Goal: Navigation & Orientation: Find specific page/section

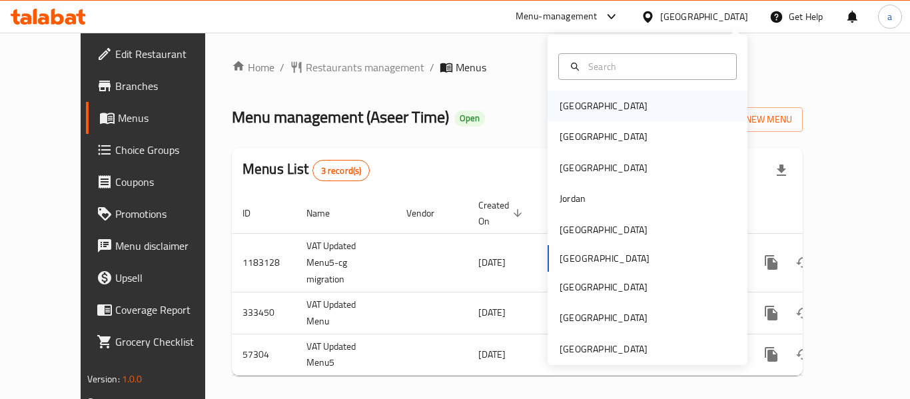
click at [587, 108] on div "[GEOGRAPHIC_DATA]" at bounding box center [603, 106] width 109 height 31
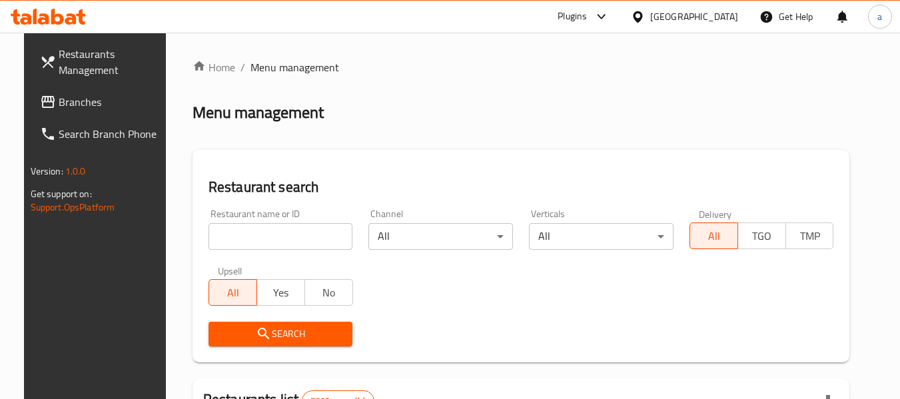
click at [59, 104] on span "Branches" at bounding box center [111, 102] width 105 height 16
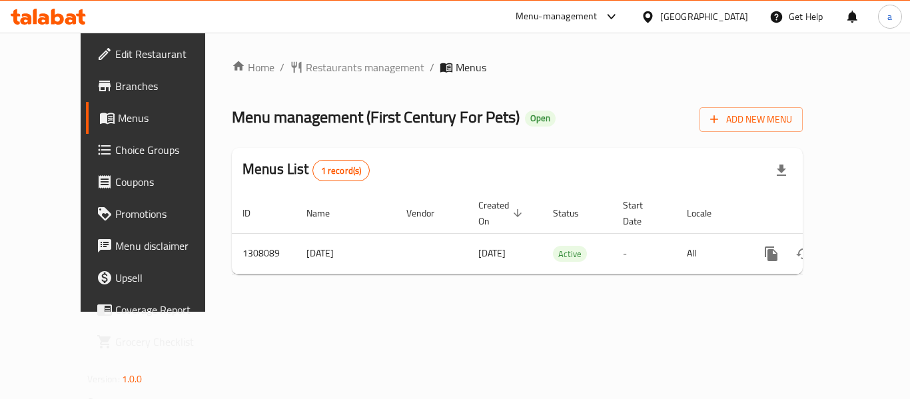
click at [652, 15] on icon at bounding box center [647, 16] width 9 height 11
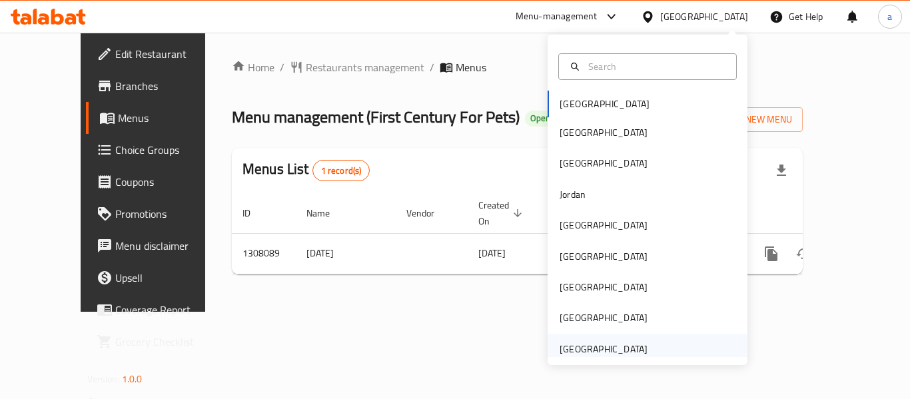
click at [599, 353] on div "[GEOGRAPHIC_DATA]" at bounding box center [603, 349] width 88 height 15
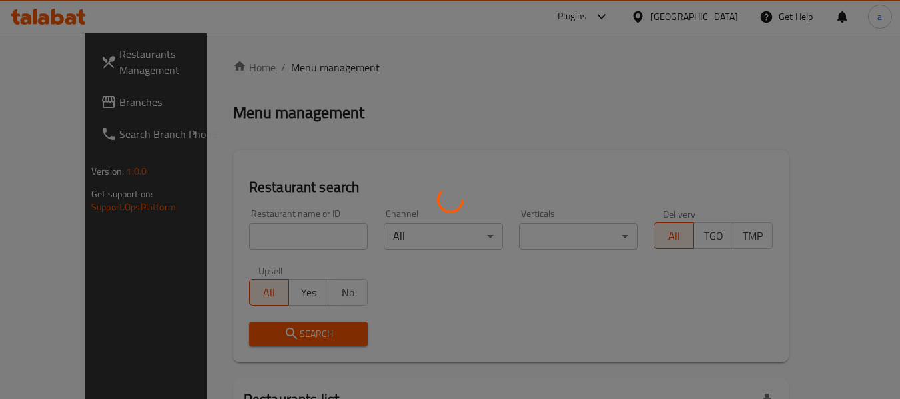
click at [79, 103] on div at bounding box center [450, 199] width 900 height 399
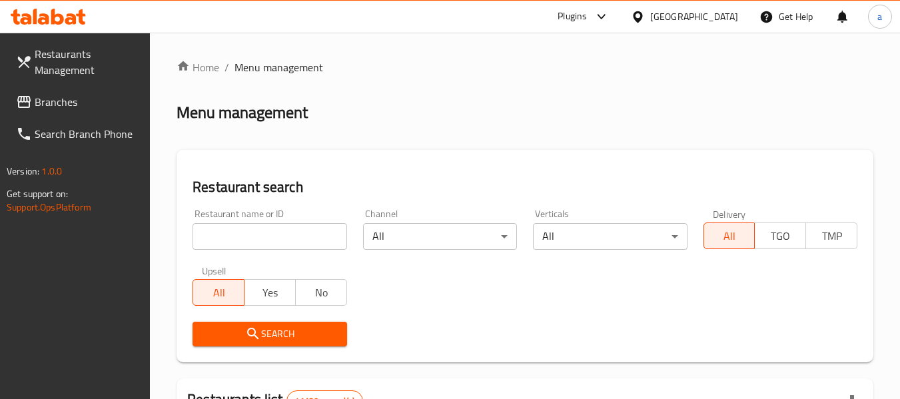
click at [62, 104] on span "Branches" at bounding box center [87, 102] width 105 height 16
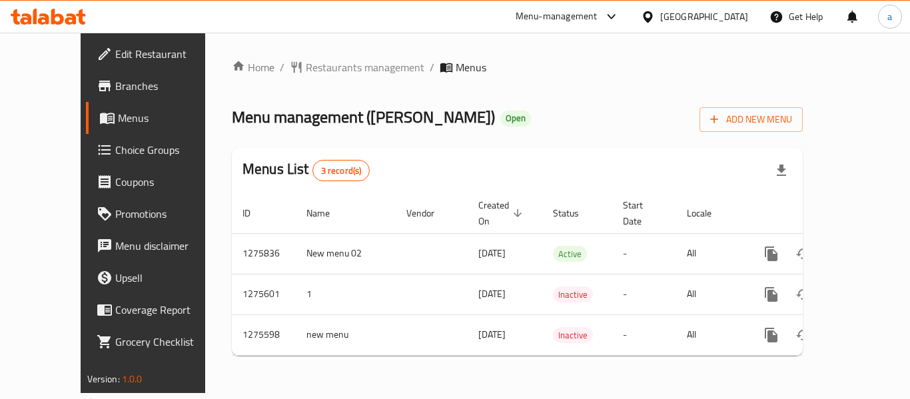
click at [693, 20] on div "[GEOGRAPHIC_DATA]" at bounding box center [704, 16] width 88 height 15
click at [555, 17] on div "Menu-management" at bounding box center [557, 17] width 82 height 16
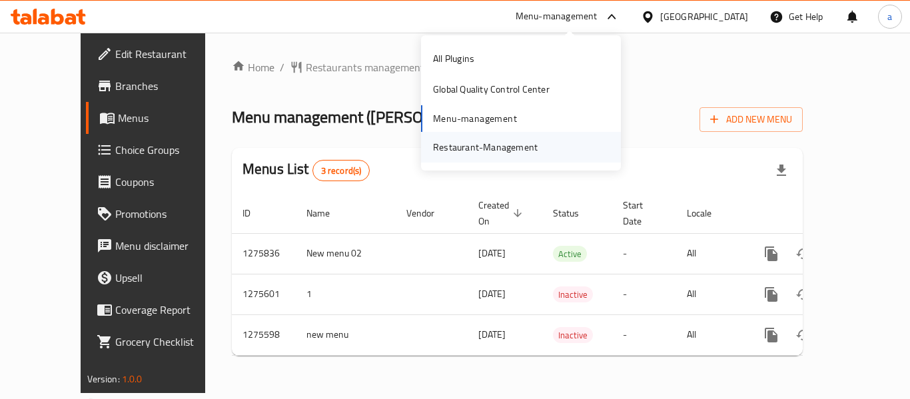
click at [490, 155] on div "Restaurant-Management" at bounding box center [485, 147] width 105 height 15
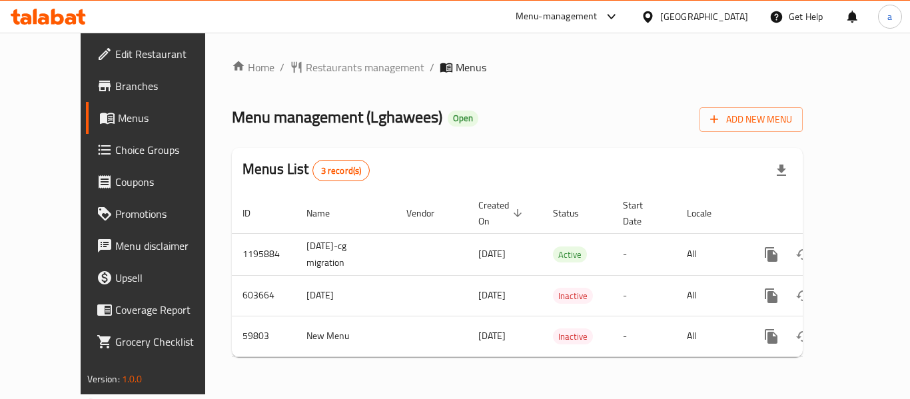
click at [713, 9] on div "[GEOGRAPHIC_DATA]" at bounding box center [704, 16] width 88 height 15
click at [480, 67] on ol "Home / Restaurants management / Menus" at bounding box center [517, 67] width 571 height 16
click at [552, 20] on div "Menu-management" at bounding box center [557, 17] width 82 height 16
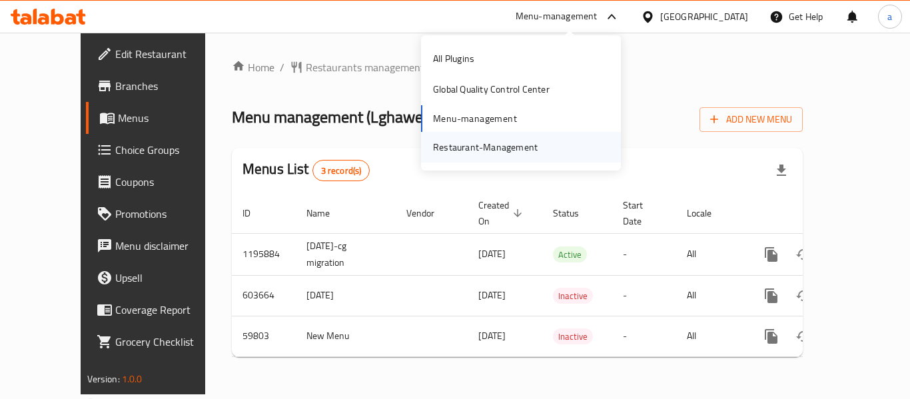
click at [506, 153] on div "Restaurant-Management" at bounding box center [485, 147] width 105 height 15
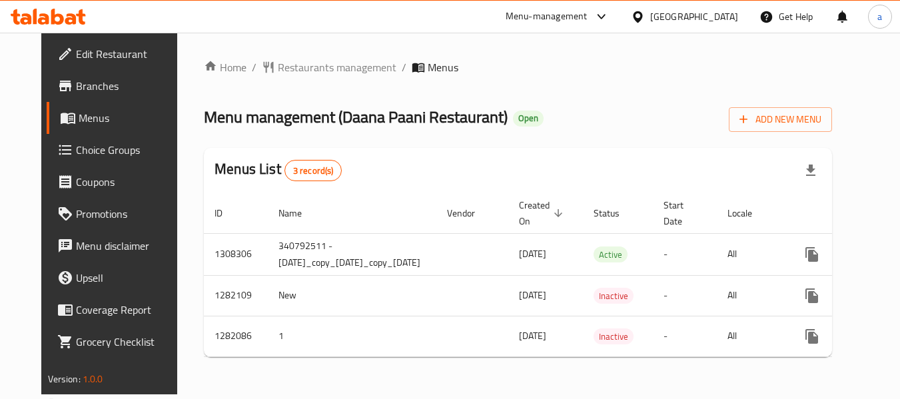
click at [673, 11] on div "[GEOGRAPHIC_DATA]" at bounding box center [694, 16] width 88 height 15
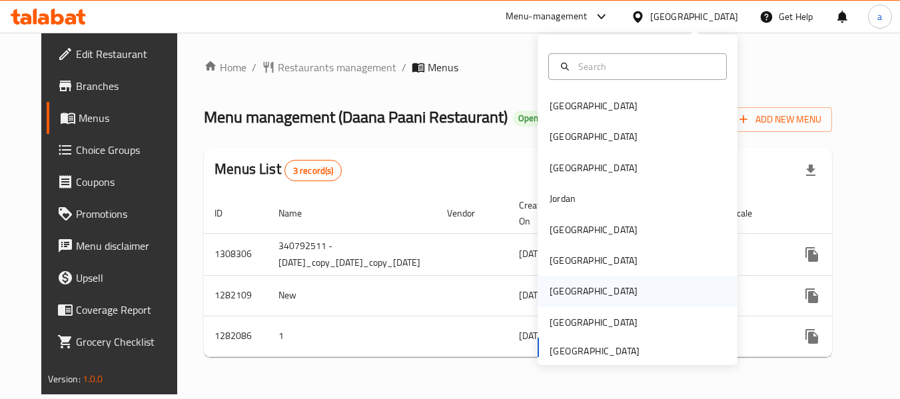
click at [573, 297] on div "Qatar" at bounding box center [637, 291] width 200 height 31
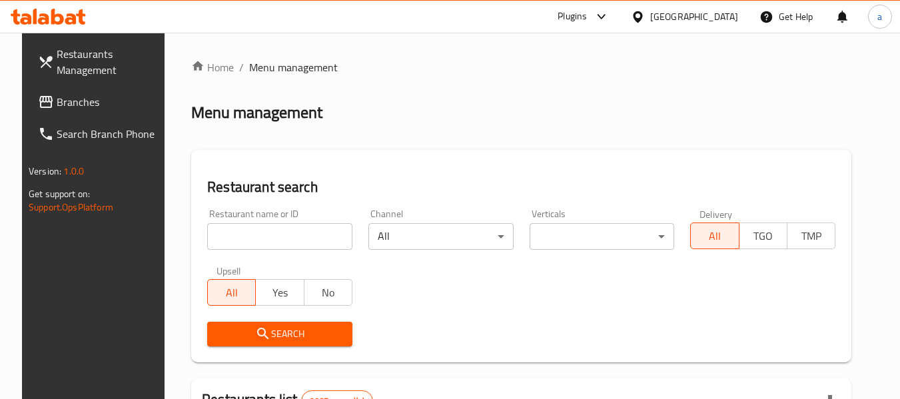
click at [45, 102] on div at bounding box center [450, 199] width 900 height 399
click at [57, 102] on span "Branches" at bounding box center [109, 102] width 105 height 16
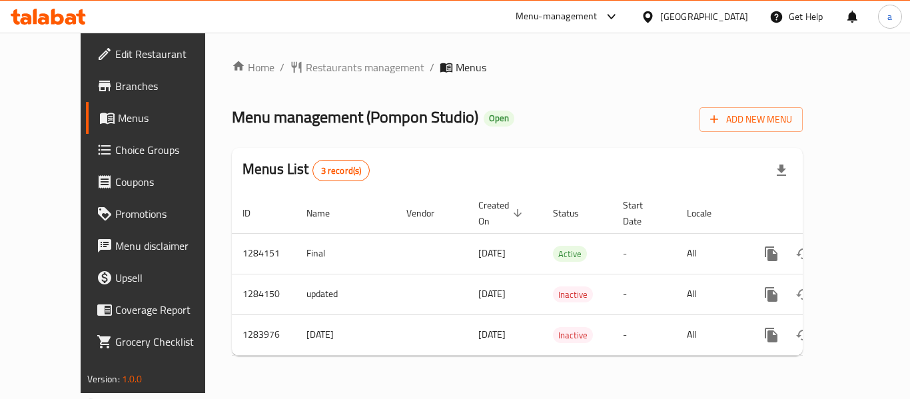
click at [655, 17] on icon at bounding box center [648, 17] width 14 height 14
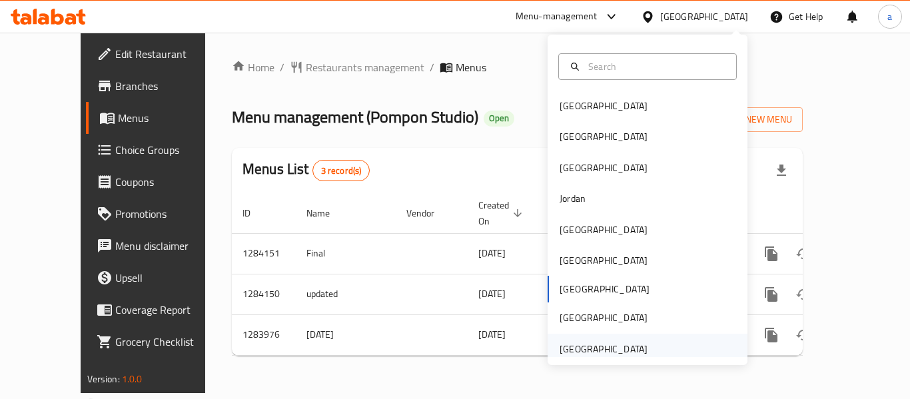
click at [587, 354] on div "[GEOGRAPHIC_DATA]" at bounding box center [603, 349] width 88 height 15
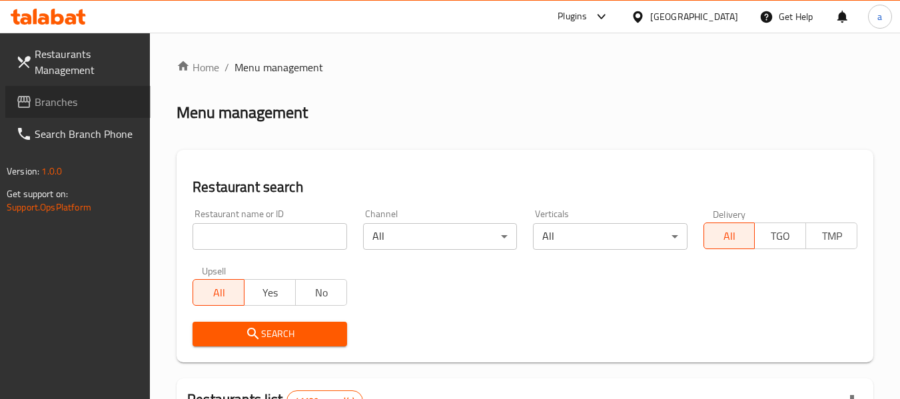
click at [70, 103] on span "Branches" at bounding box center [87, 102] width 105 height 16
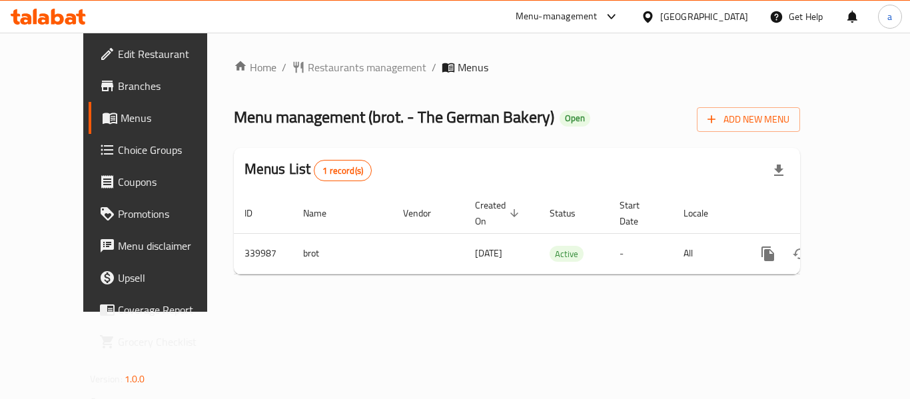
click at [690, 7] on div "[GEOGRAPHIC_DATA]" at bounding box center [694, 17] width 129 height 32
click at [572, 15] on div "Menu-management" at bounding box center [557, 17] width 82 height 16
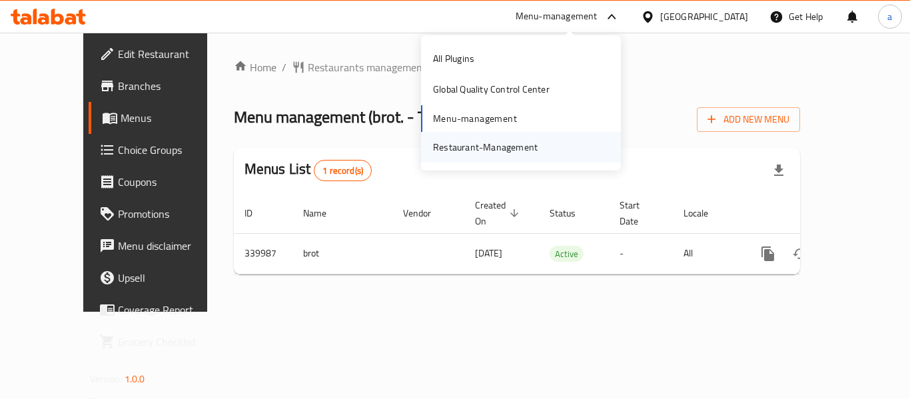
click at [507, 146] on div "Restaurant-Management" at bounding box center [485, 147] width 105 height 15
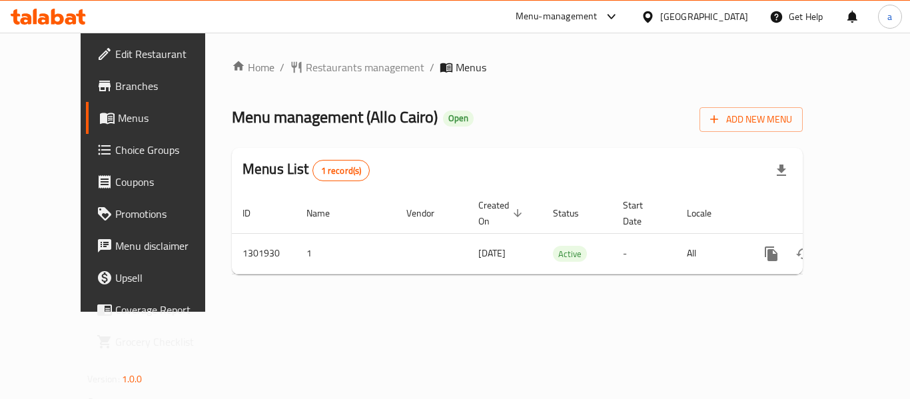
click at [689, 19] on div "[GEOGRAPHIC_DATA]" at bounding box center [704, 16] width 88 height 15
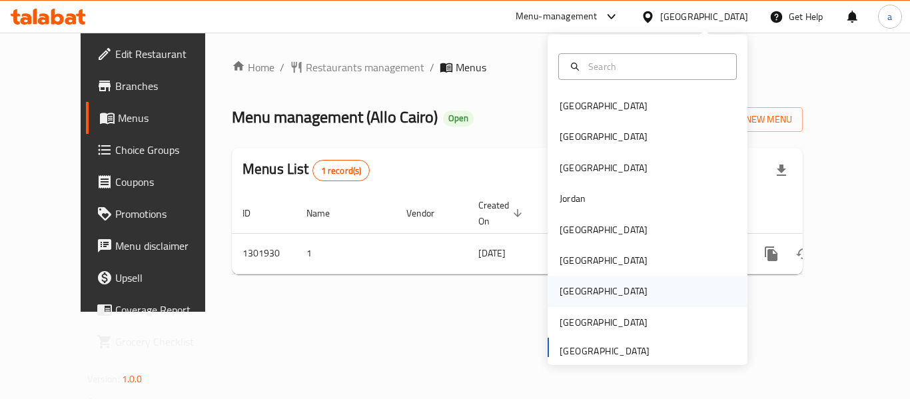
click at [571, 284] on div "Qatar" at bounding box center [603, 291] width 88 height 15
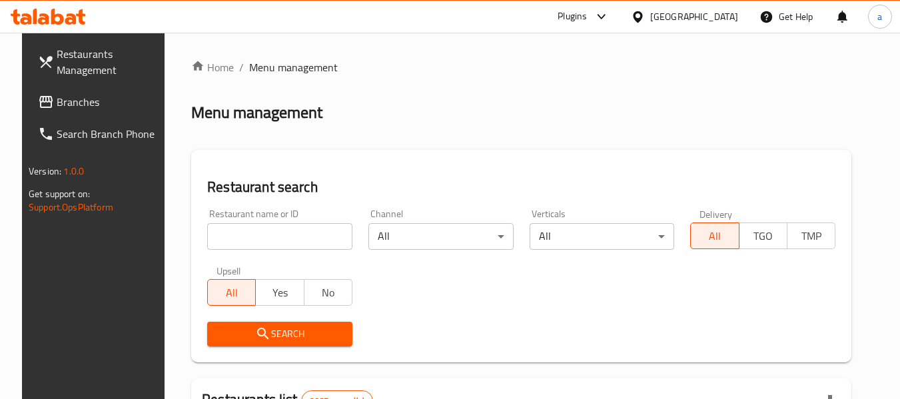
click at [66, 102] on span "Branches" at bounding box center [109, 102] width 105 height 16
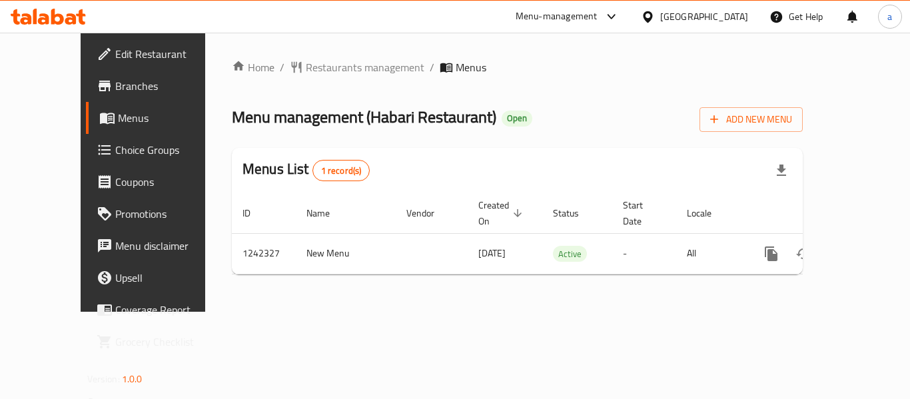
click at [732, 8] on div "Qatar" at bounding box center [694, 17] width 129 height 32
click at [655, 11] on icon at bounding box center [648, 17] width 14 height 14
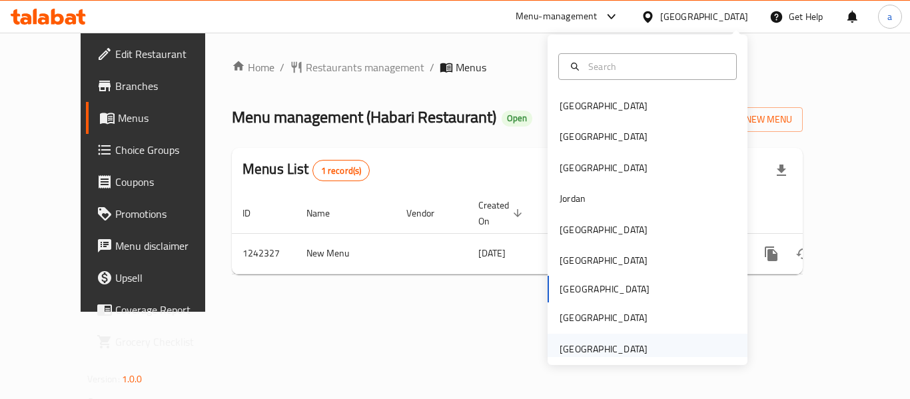
click at [591, 353] on div "[GEOGRAPHIC_DATA]" at bounding box center [603, 349] width 88 height 15
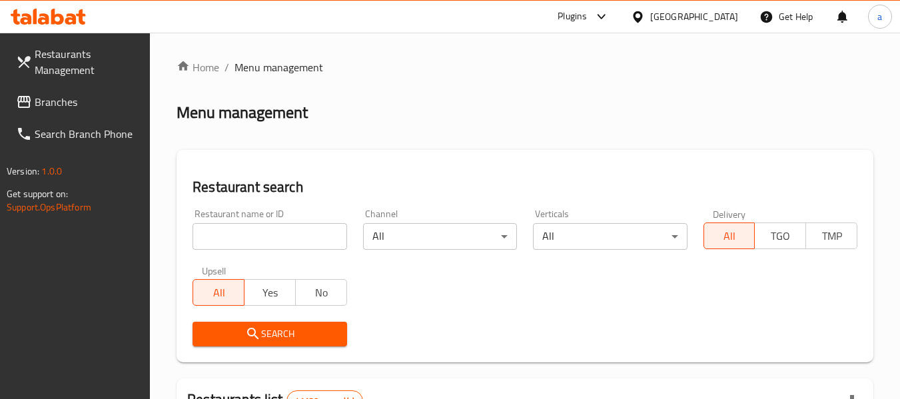
click at [48, 107] on span "Branches" at bounding box center [87, 102] width 105 height 16
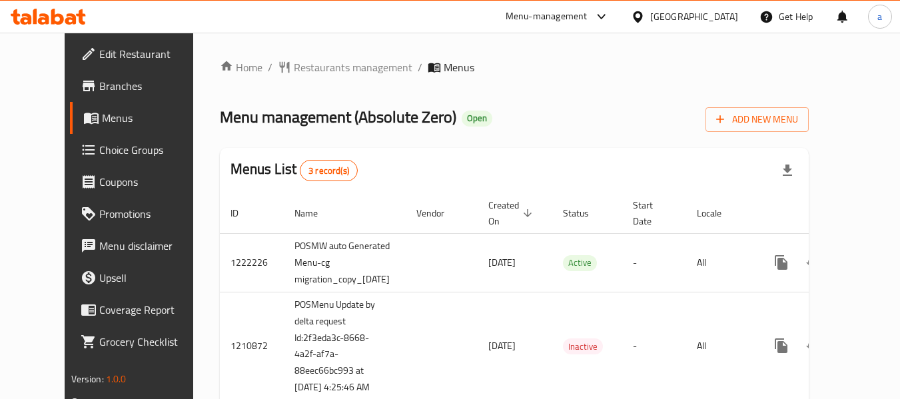
click at [99, 61] on span "Edit Restaurant" at bounding box center [151, 54] width 105 height 16
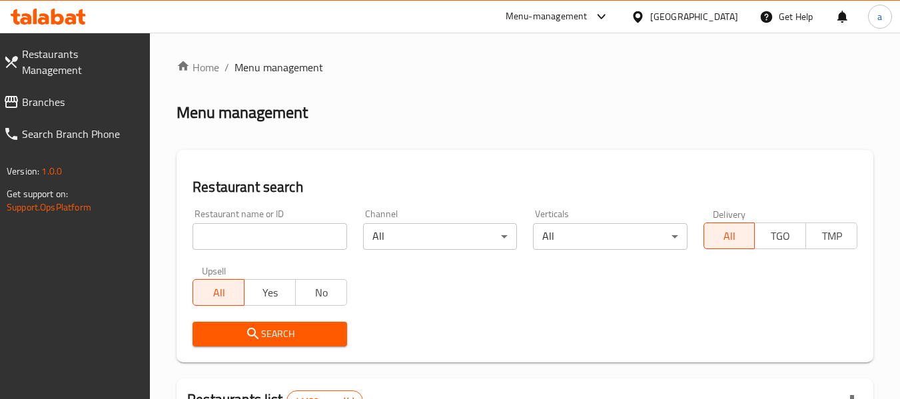
click at [119, 58] on span "Restaurants Management" at bounding box center [81, 62] width 118 height 32
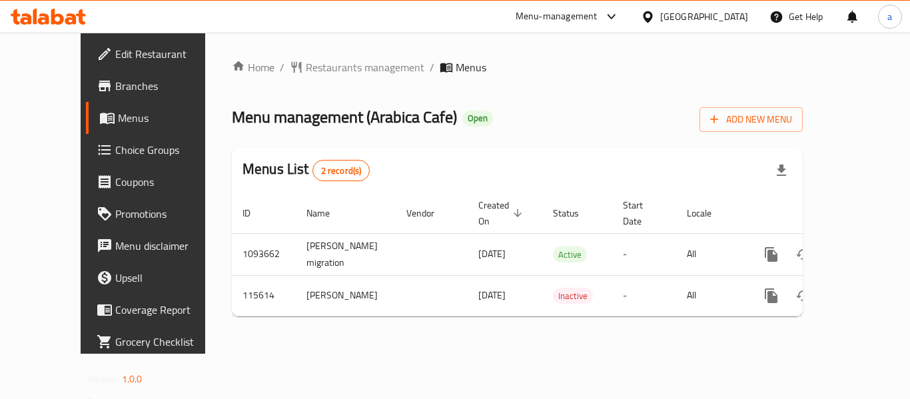
click at [660, 15] on div at bounding box center [650, 16] width 19 height 15
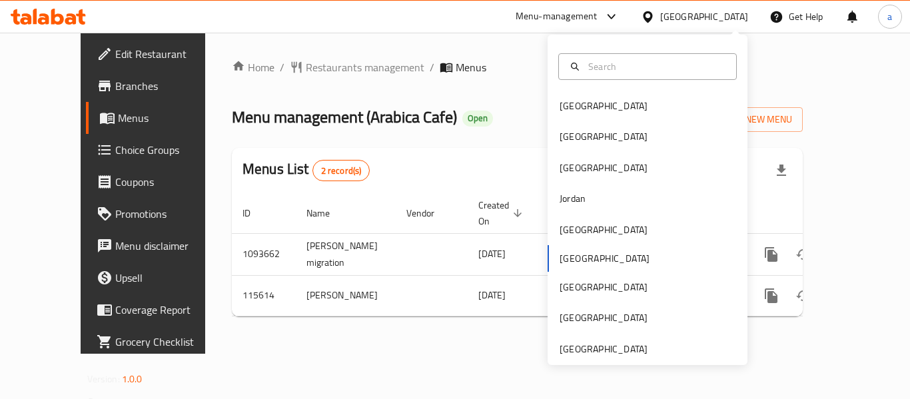
click at [593, 359] on div "Bahrain Egypt Iraq Jordan Kuwait Oman Qatar Saudi Arabia United Arab Emirates" at bounding box center [647, 200] width 200 height 330
click at [593, 351] on div "[GEOGRAPHIC_DATA]" at bounding box center [603, 349] width 88 height 15
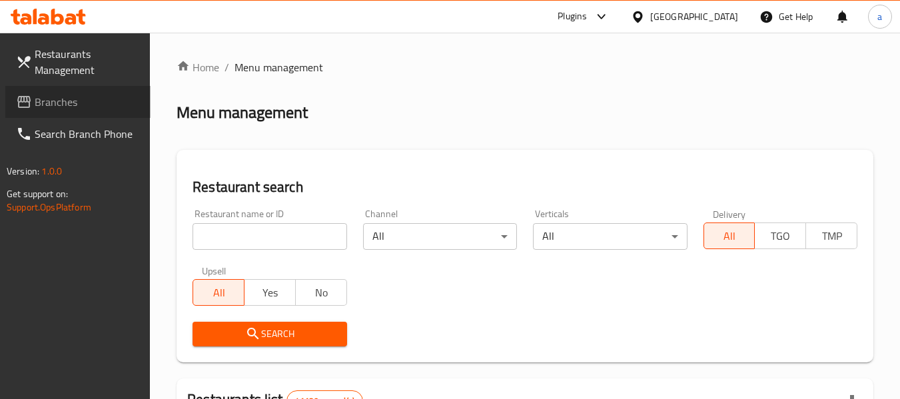
click at [67, 107] on span "Branches" at bounding box center [87, 102] width 105 height 16
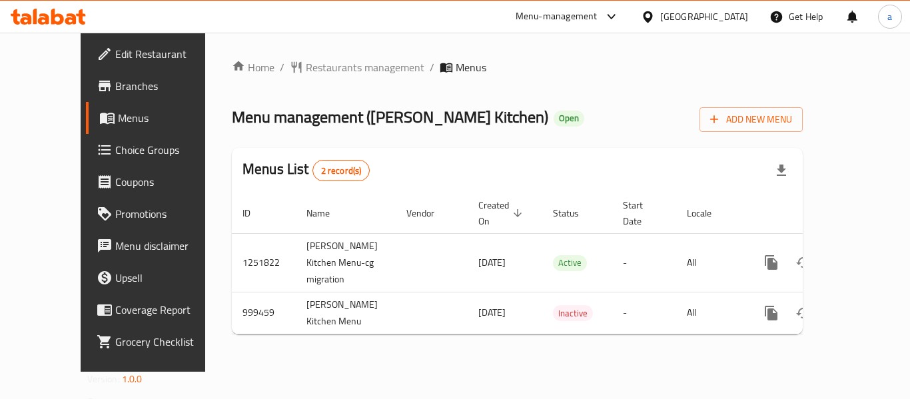
click at [674, 14] on div "[GEOGRAPHIC_DATA]" at bounding box center [704, 16] width 88 height 15
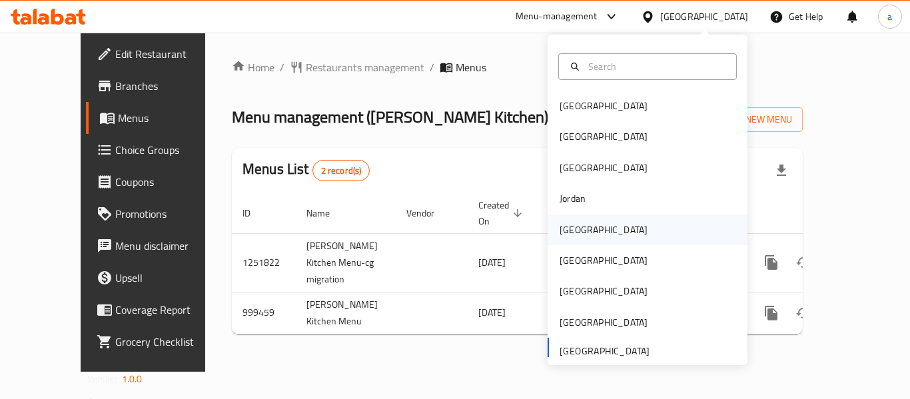
click at [579, 227] on div "[GEOGRAPHIC_DATA]" at bounding box center [603, 229] width 109 height 31
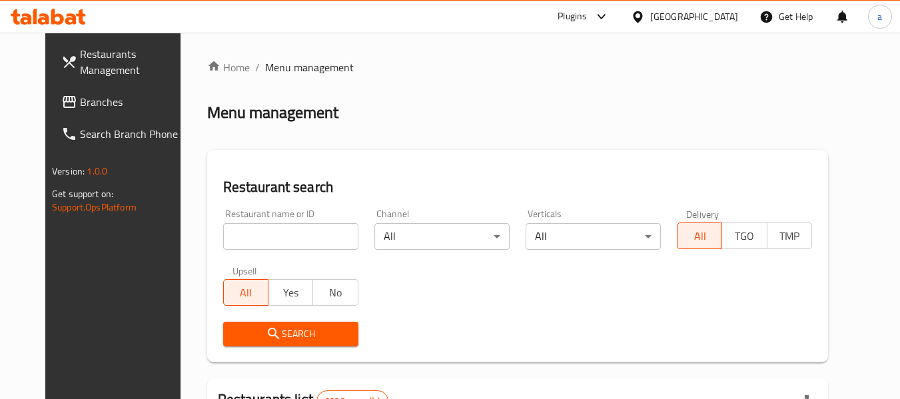
click at [41, 105] on div at bounding box center [450, 199] width 900 height 399
click at [80, 105] on span "Branches" at bounding box center [132, 102] width 105 height 16
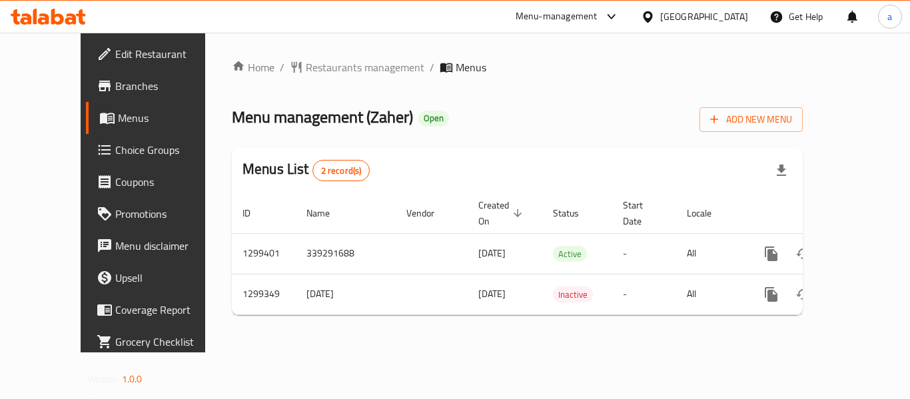
click at [724, 15] on div "[GEOGRAPHIC_DATA]" at bounding box center [704, 16] width 88 height 15
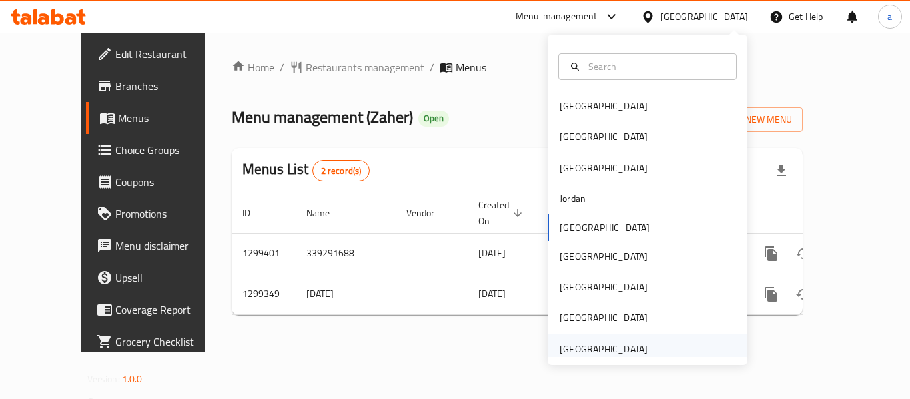
click at [612, 351] on div "[GEOGRAPHIC_DATA]" at bounding box center [603, 349] width 88 height 15
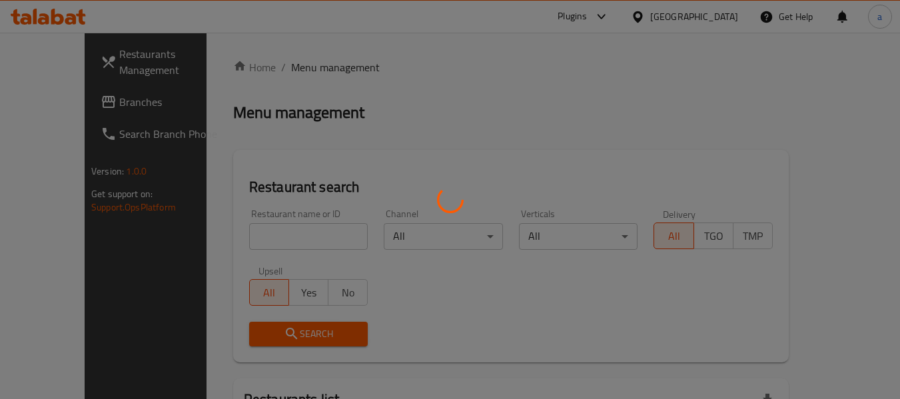
click at [58, 98] on div at bounding box center [450, 199] width 900 height 399
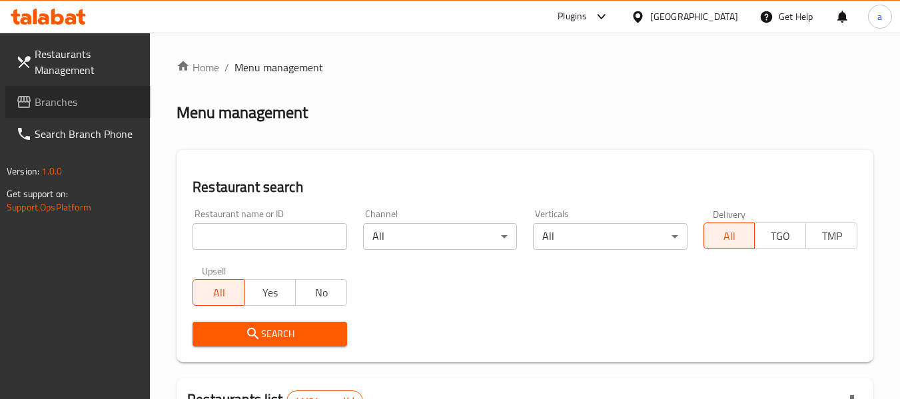
click at [58, 98] on span "Branches" at bounding box center [87, 102] width 105 height 16
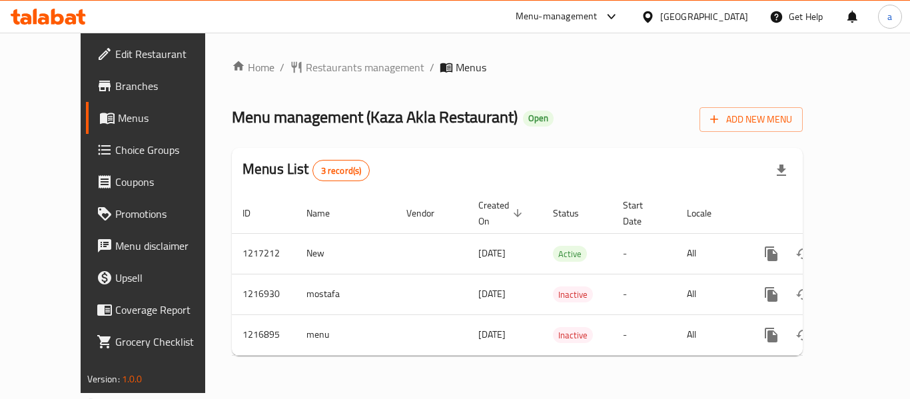
click at [695, 17] on div "[GEOGRAPHIC_DATA]" at bounding box center [704, 16] width 88 height 15
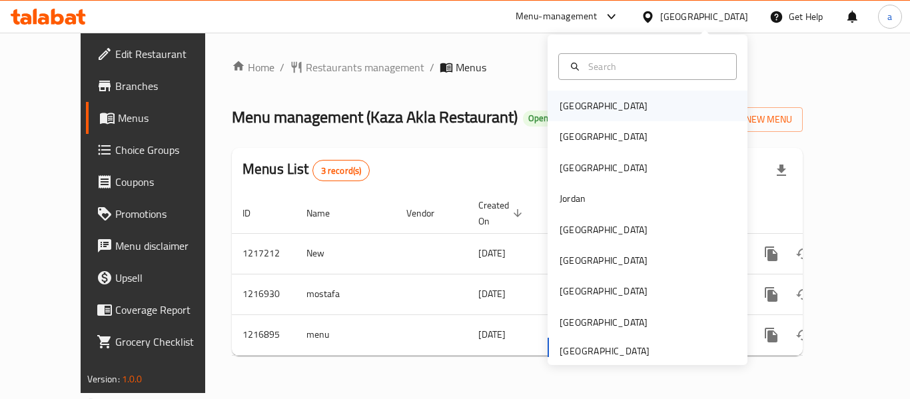
click at [607, 111] on div "[GEOGRAPHIC_DATA]" at bounding box center [647, 106] width 200 height 31
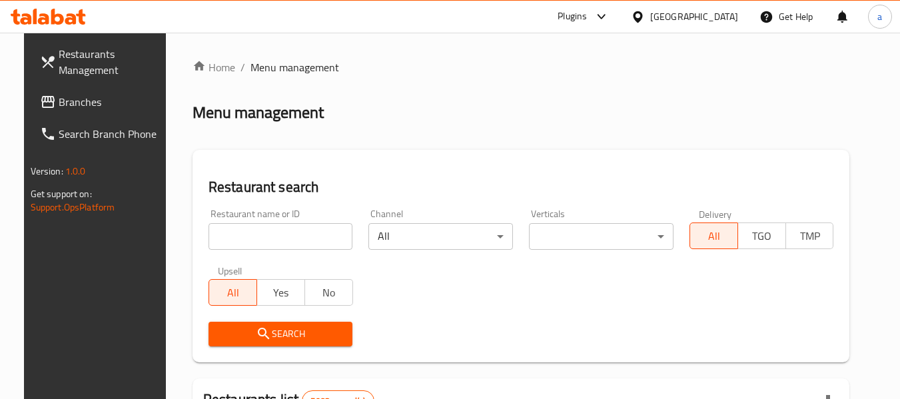
click at [59, 104] on span "Branches" at bounding box center [111, 102] width 105 height 16
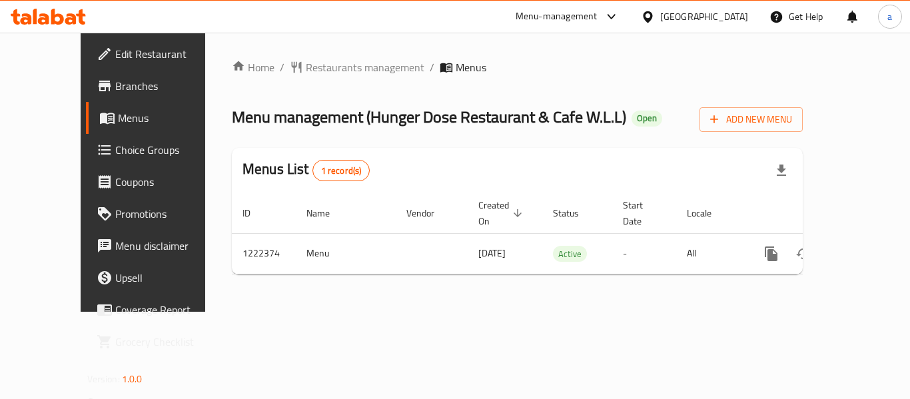
click at [707, 7] on div "[GEOGRAPHIC_DATA]" at bounding box center [694, 17] width 129 height 32
click at [655, 13] on icon at bounding box center [648, 17] width 14 height 14
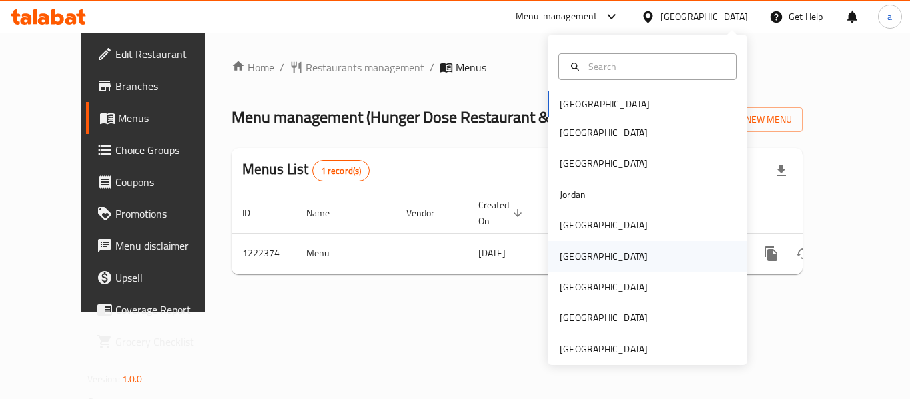
click at [592, 260] on div "[GEOGRAPHIC_DATA]" at bounding box center [647, 256] width 200 height 31
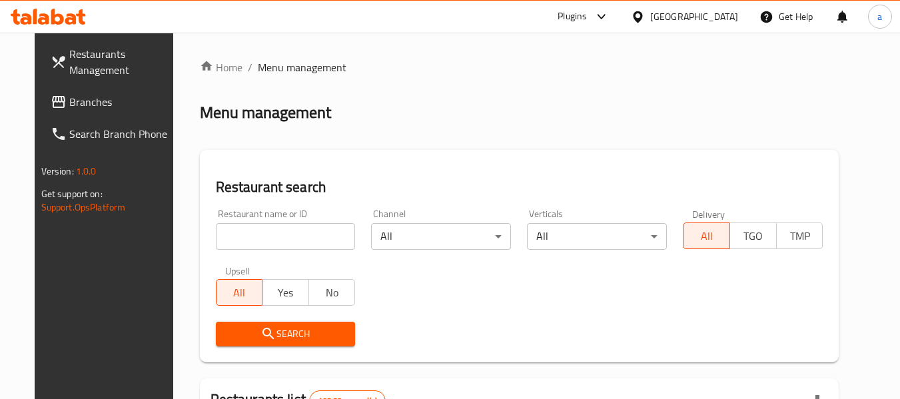
click at [76, 104] on span "Branches" at bounding box center [121, 102] width 105 height 16
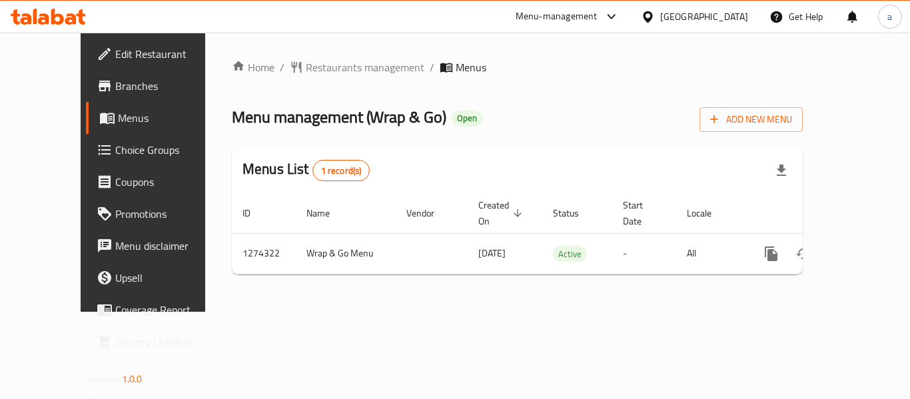
click at [660, 15] on div at bounding box center [650, 16] width 19 height 15
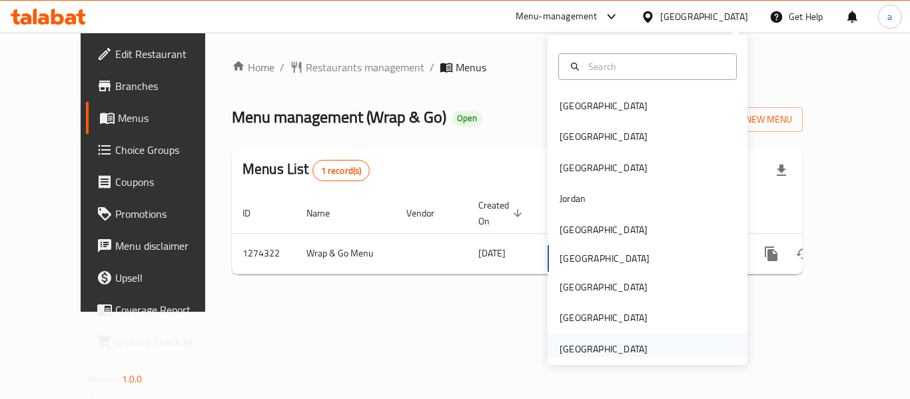
click at [601, 347] on div "[GEOGRAPHIC_DATA]" at bounding box center [603, 349] width 88 height 15
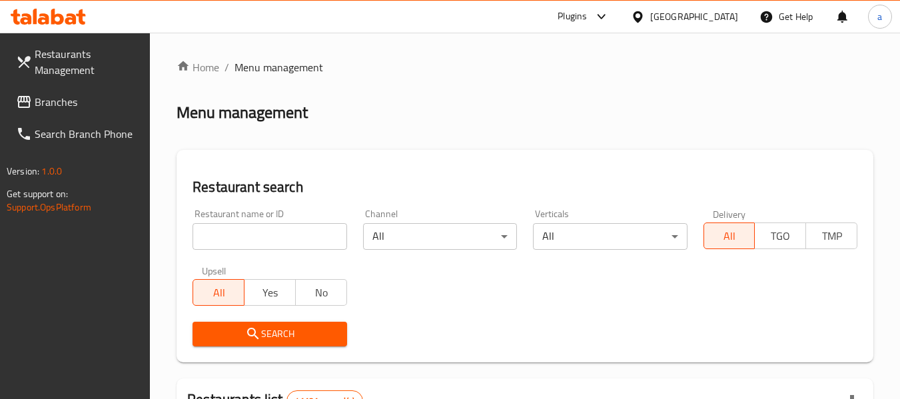
click at [79, 101] on span "Branches" at bounding box center [87, 102] width 105 height 16
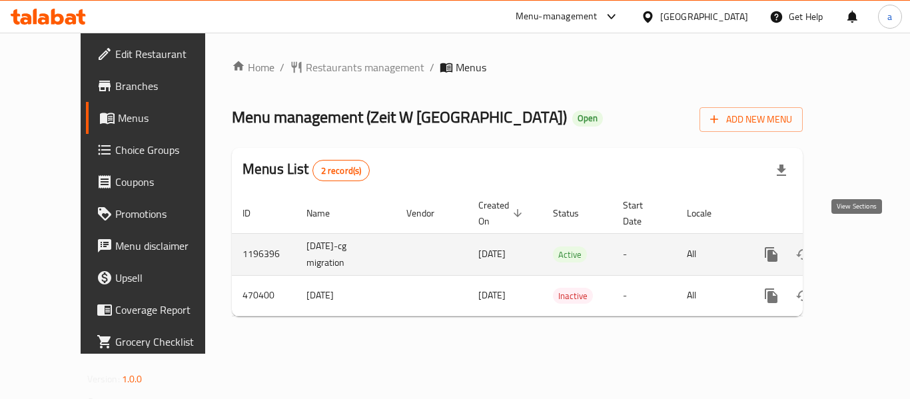
click at [859, 246] on icon "enhanced table" at bounding box center [867, 254] width 16 height 16
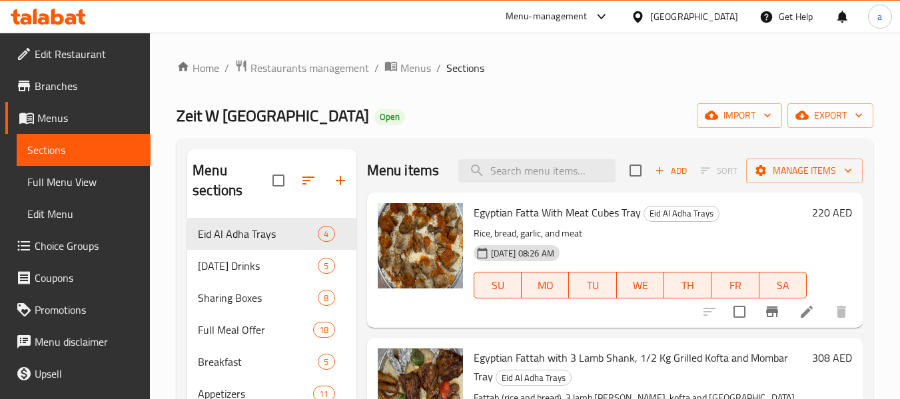
click at [694, 21] on div "[GEOGRAPHIC_DATA]" at bounding box center [694, 16] width 88 height 15
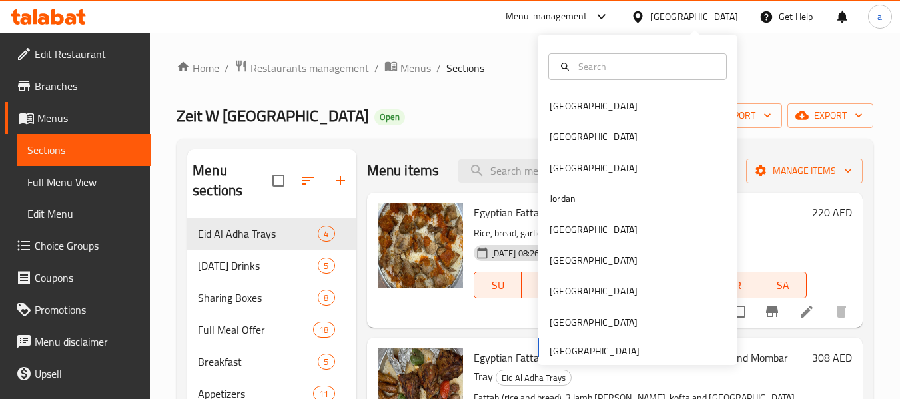
click at [591, 353] on div "Bahrain Egypt Iraq Jordan Kuwait Oman Qatar Saudi Arabia United Arab Emirates" at bounding box center [637, 228] width 200 height 274
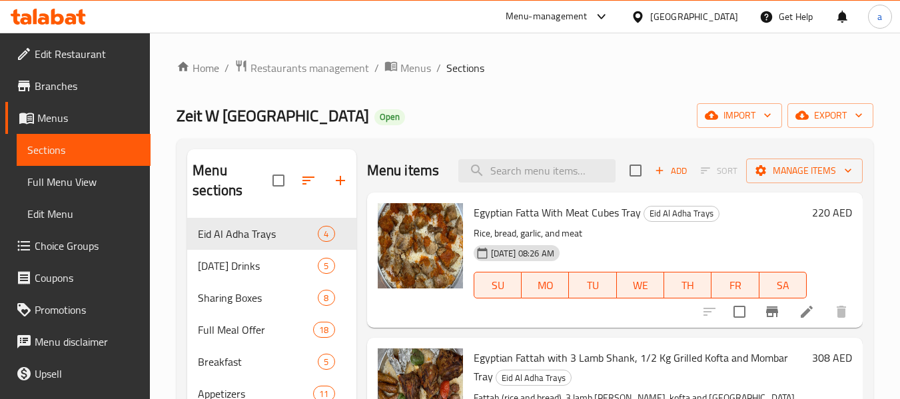
click at [584, 13] on div "Menu-management" at bounding box center [547, 17] width 82 height 16
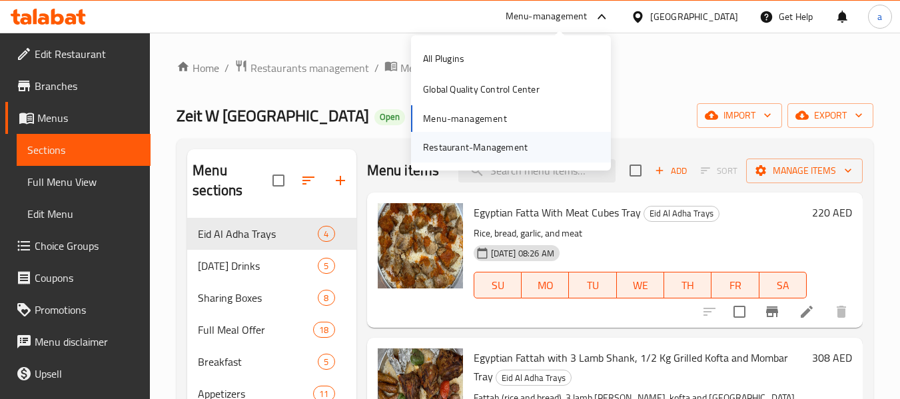
click at [494, 141] on div "Restaurant-Management" at bounding box center [475, 147] width 105 height 15
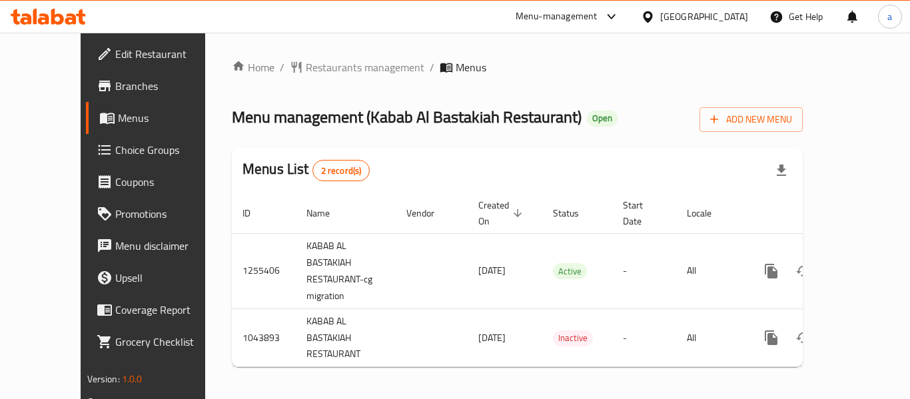
click at [669, 15] on div "[GEOGRAPHIC_DATA]" at bounding box center [704, 16] width 88 height 15
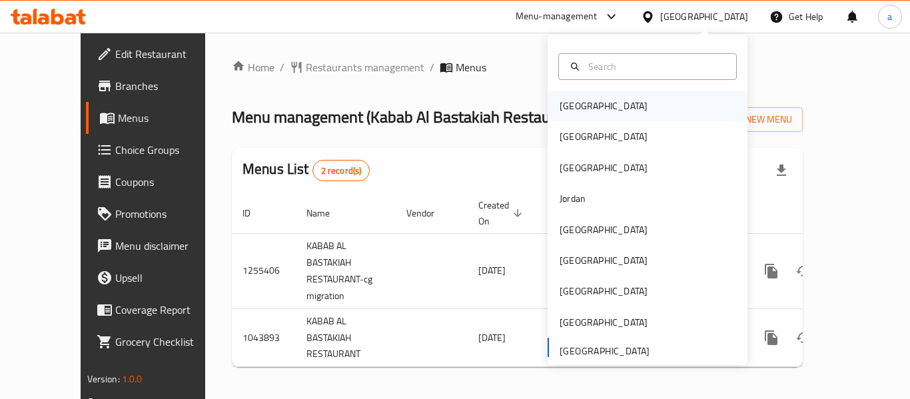
click at [617, 112] on div "[GEOGRAPHIC_DATA]" at bounding box center [647, 106] width 200 height 31
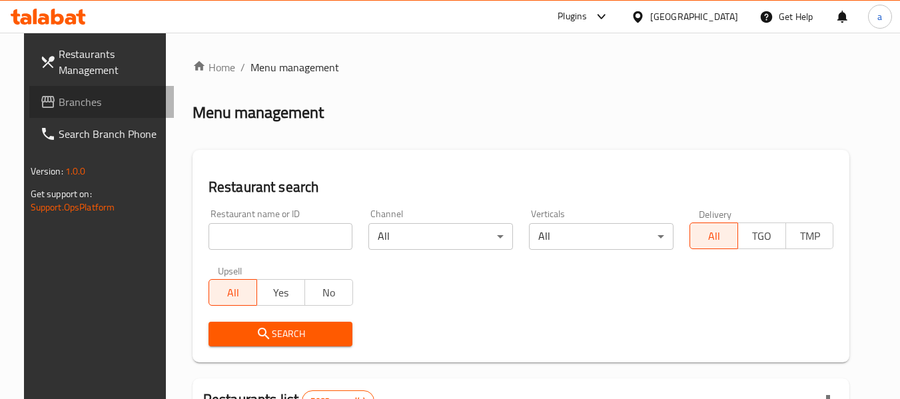
click at [78, 93] on link "Branches" at bounding box center [101, 102] width 145 height 32
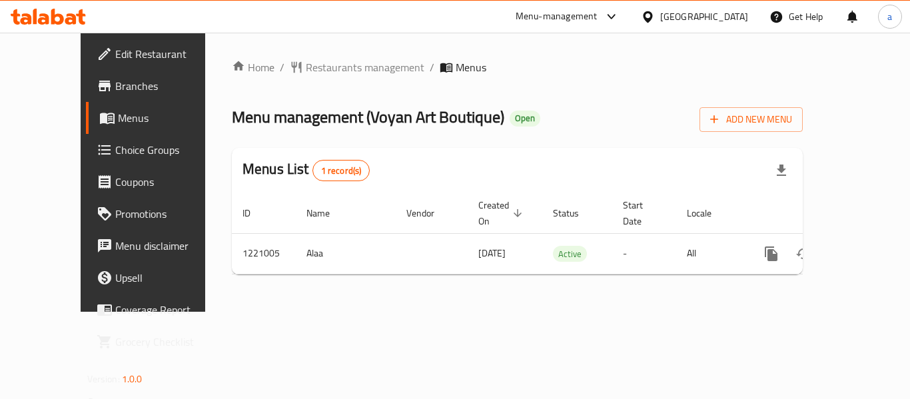
click at [725, 19] on div "[GEOGRAPHIC_DATA]" at bounding box center [704, 16] width 88 height 15
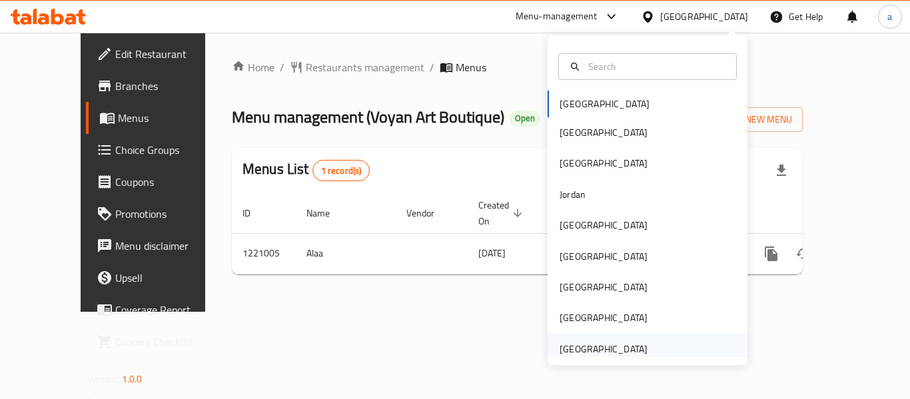
click at [592, 343] on div "[GEOGRAPHIC_DATA]" at bounding box center [603, 349] width 88 height 15
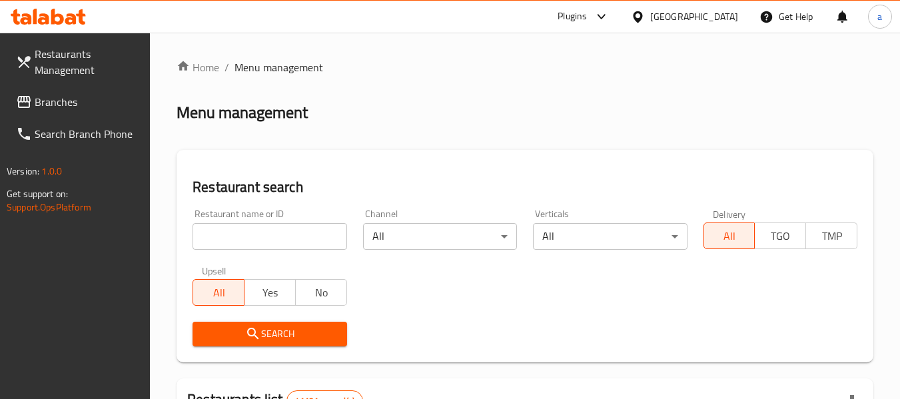
click at [62, 99] on span "Branches" at bounding box center [87, 102] width 105 height 16
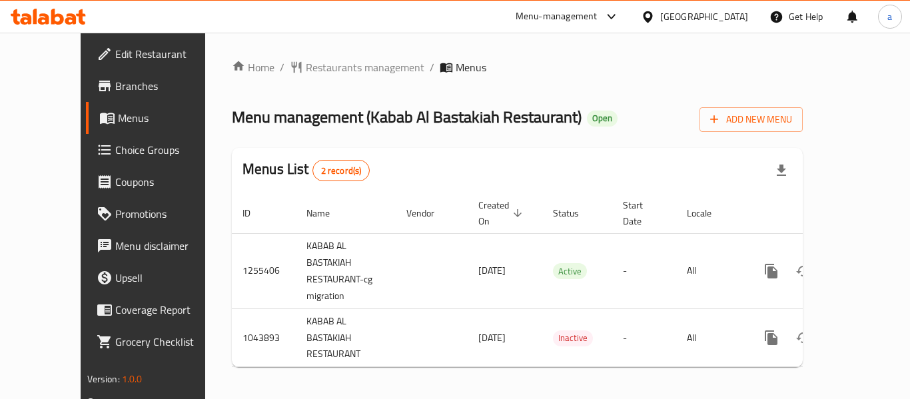
click at [681, 13] on div "[GEOGRAPHIC_DATA]" at bounding box center [704, 16] width 88 height 15
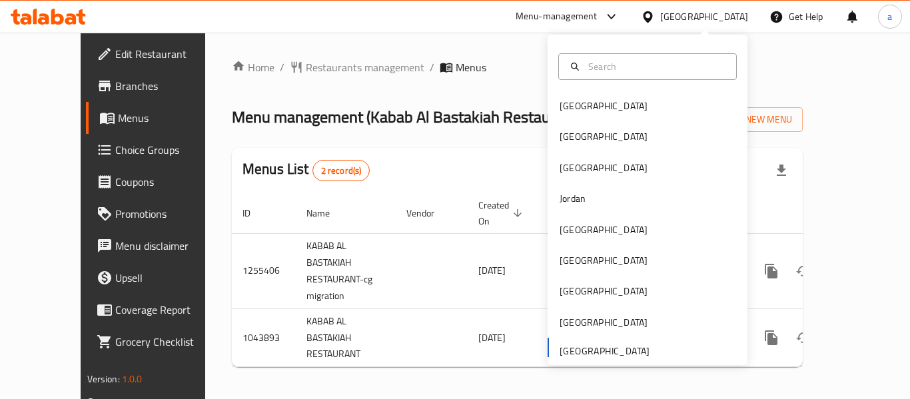
click at [565, 13] on div "Menu-management" at bounding box center [557, 17] width 82 height 16
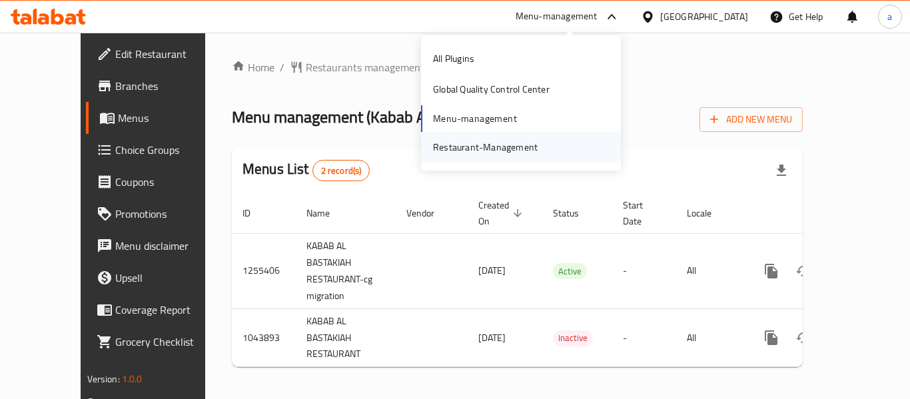
click at [487, 147] on div "Restaurant-Management" at bounding box center [485, 147] width 105 height 15
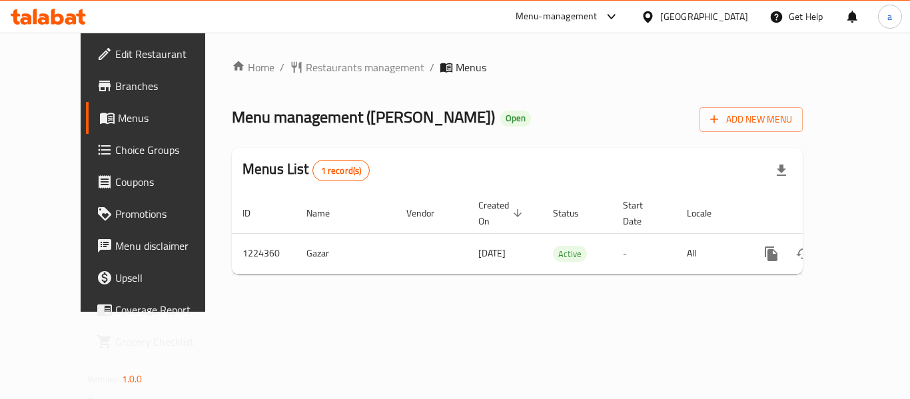
click at [703, 20] on div "[GEOGRAPHIC_DATA]" at bounding box center [704, 16] width 88 height 15
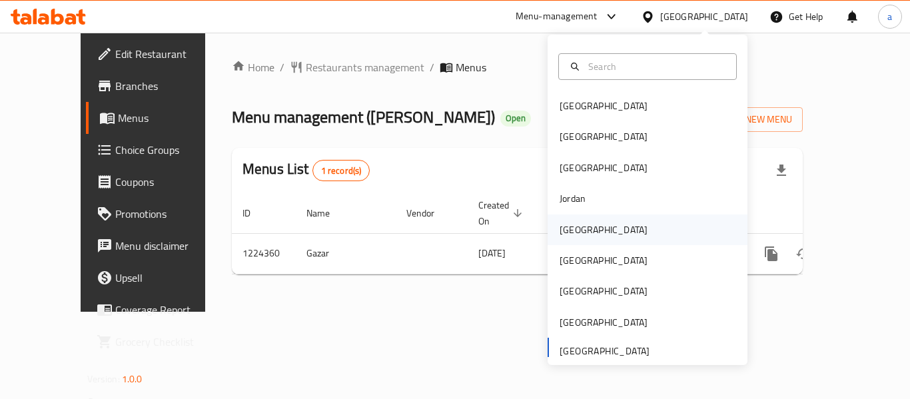
click at [574, 230] on div "[GEOGRAPHIC_DATA]" at bounding box center [603, 229] width 88 height 15
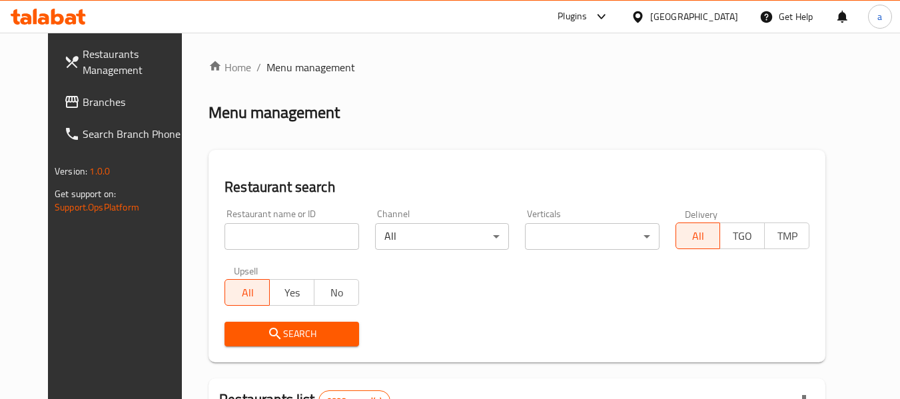
click at [83, 102] on span "Branches" at bounding box center [135, 102] width 105 height 16
